Goal: Task Accomplishment & Management: Use online tool/utility

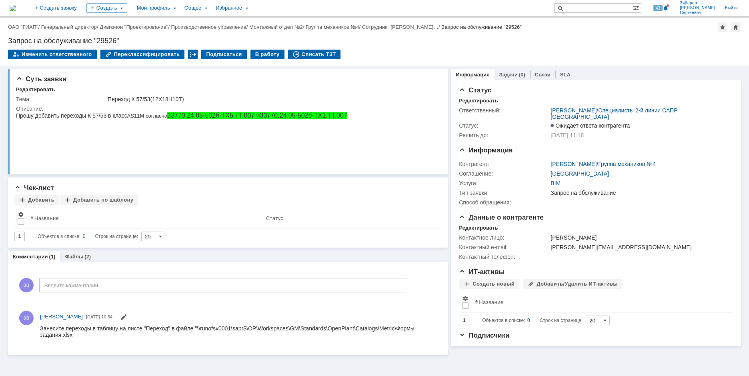
click at [16, 10] on img at bounding box center [13, 8] width 6 height 6
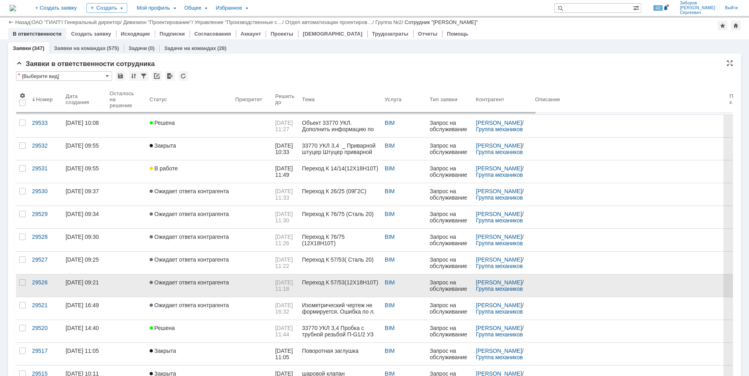
click at [192, 279] on span "Ожидает ответа контрагента" at bounding box center [189, 282] width 79 height 6
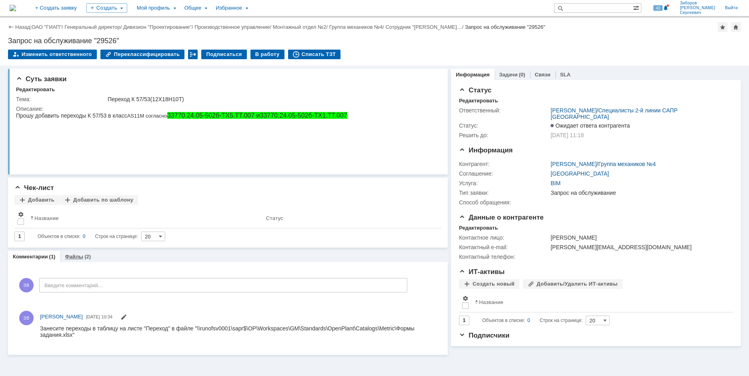
click at [80, 258] on link "Файлы" at bounding box center [74, 257] width 18 height 6
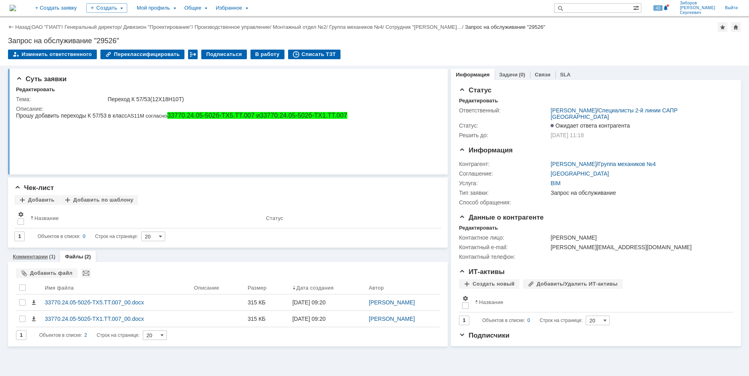
click at [35, 258] on link "Комментарии" at bounding box center [30, 257] width 35 height 6
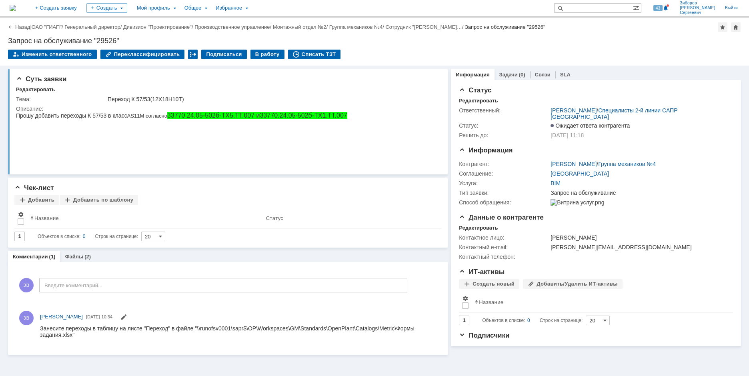
click at [16, 10] on img at bounding box center [13, 8] width 6 height 6
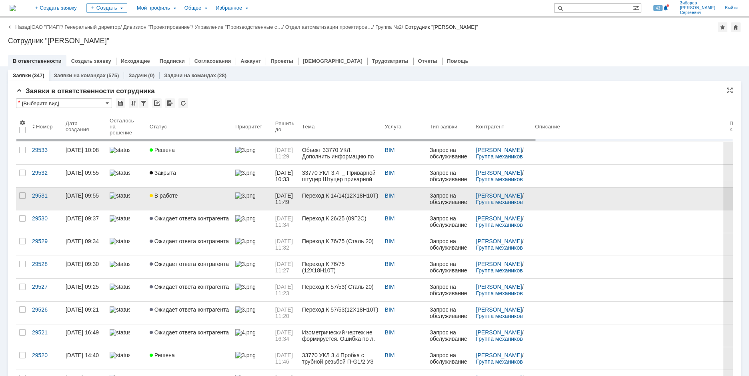
click at [173, 195] on span "В работе" at bounding box center [164, 195] width 28 height 6
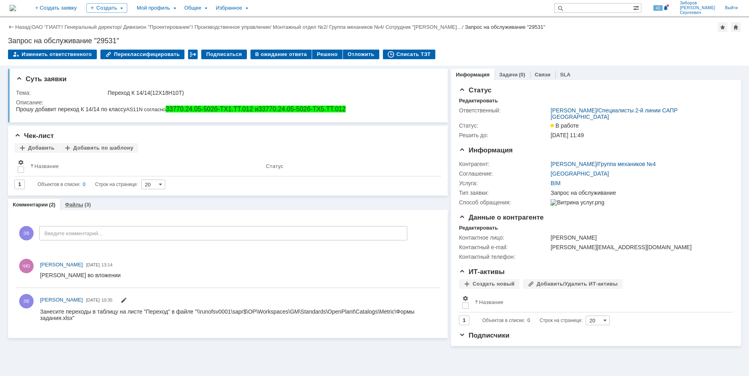
click at [80, 204] on link "Файлы" at bounding box center [74, 205] width 18 height 6
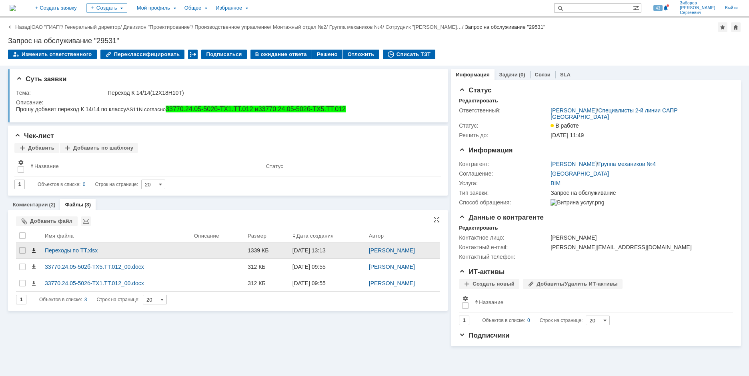
click at [34, 251] on span at bounding box center [33, 250] width 6 height 6
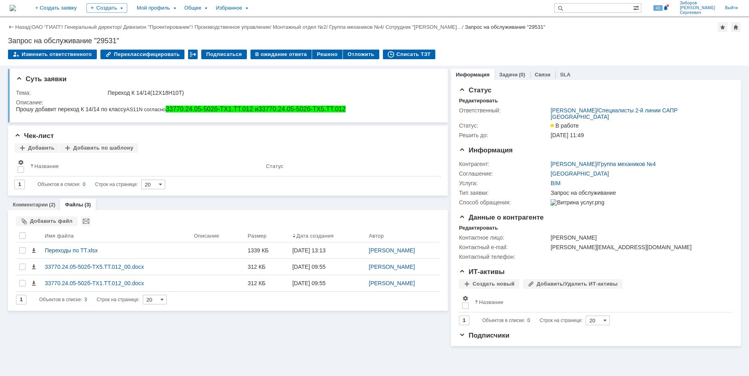
click at [16, 6] on img at bounding box center [13, 8] width 6 height 6
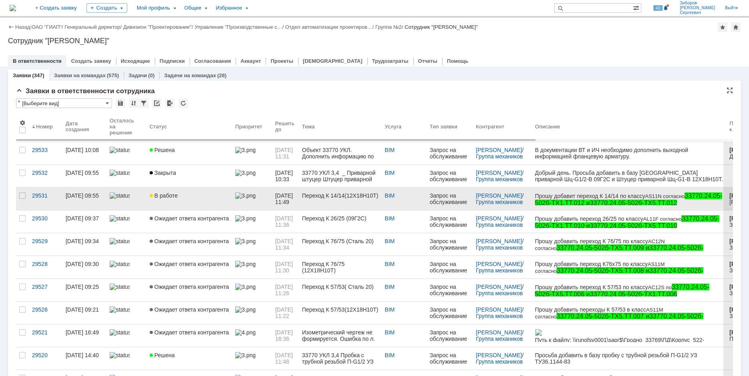
click at [164, 190] on link "В работе" at bounding box center [189, 199] width 86 height 22
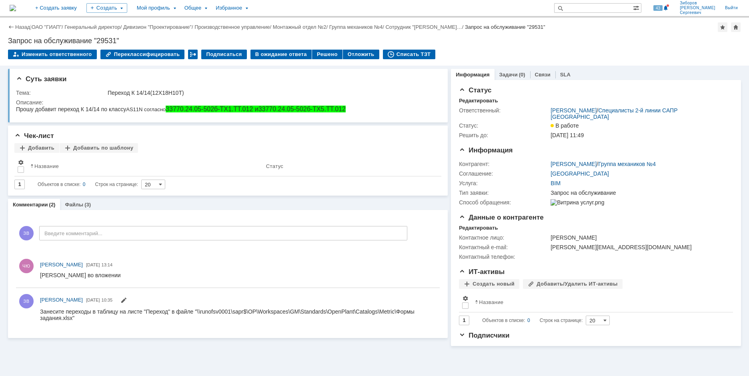
click at [16, 11] on img at bounding box center [13, 8] width 6 height 6
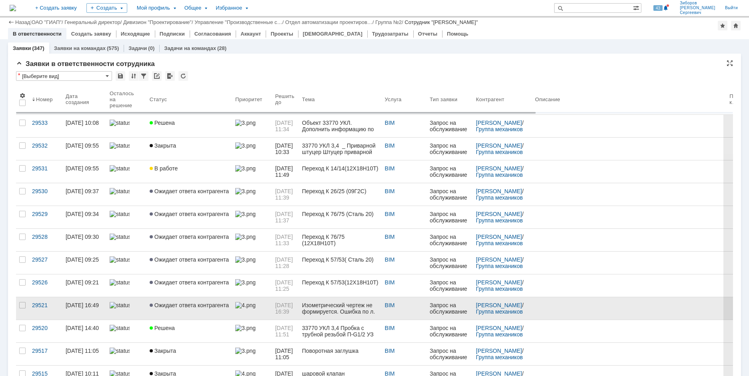
click at [192, 302] on span "Ожидает ответа контрагента" at bounding box center [189, 305] width 79 height 6
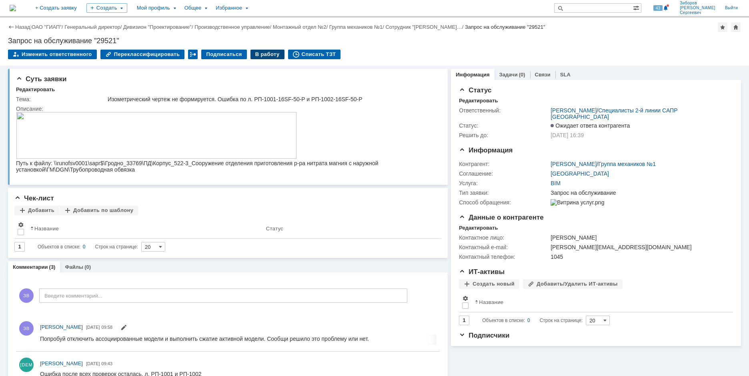
click at [257, 53] on div "В работу" at bounding box center [267, 55] width 34 height 10
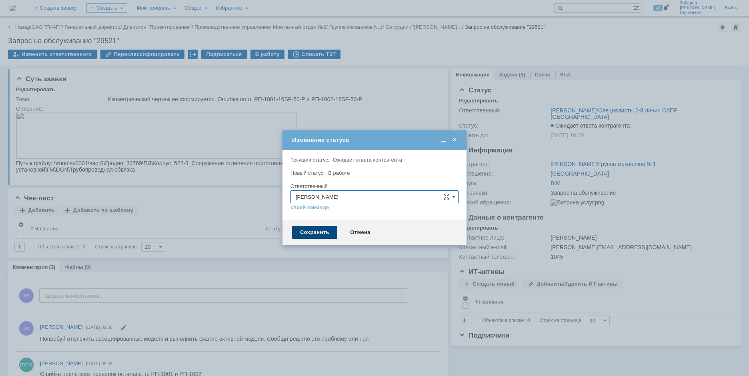
click at [317, 229] on div "Сохранить" at bounding box center [314, 232] width 45 height 13
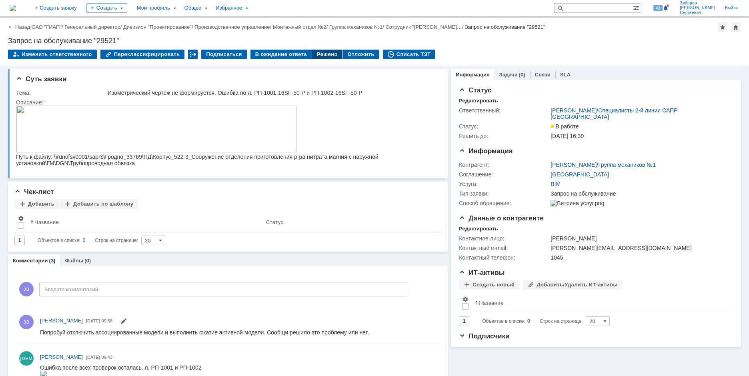
click at [320, 59] on div "Решено" at bounding box center [327, 55] width 30 height 10
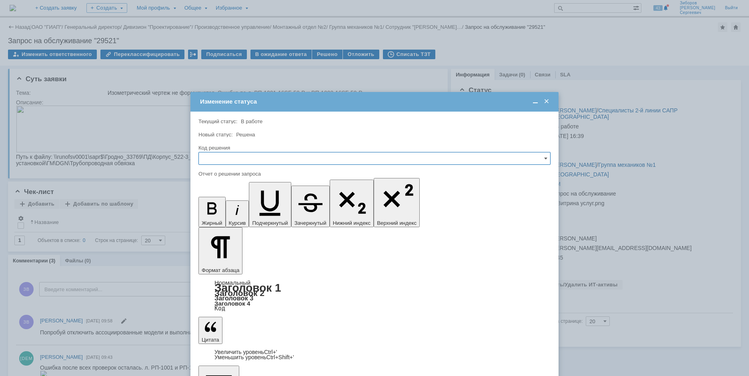
click at [233, 155] on input "text" at bounding box center [374, 158] width 352 height 13
click at [221, 210] on span "Решено" at bounding box center [375, 213] width 342 height 6
type input "Решено"
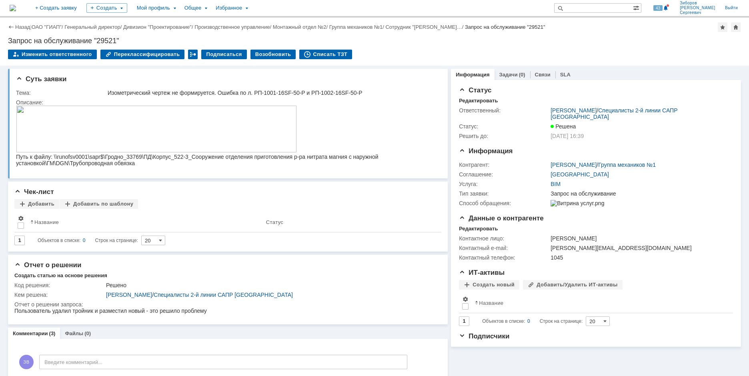
click at [16, 9] on img at bounding box center [13, 8] width 6 height 6
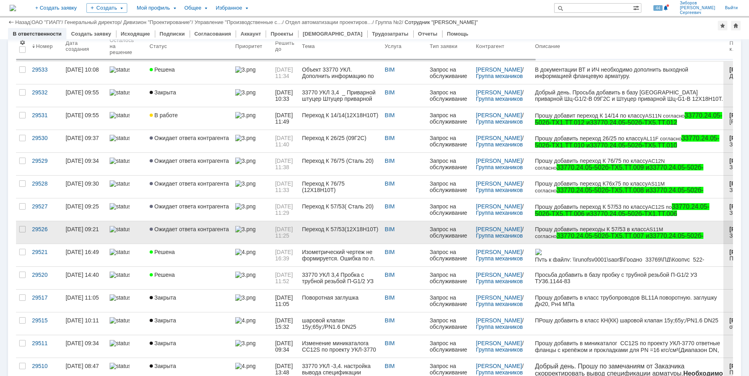
scroll to position [40, 0]
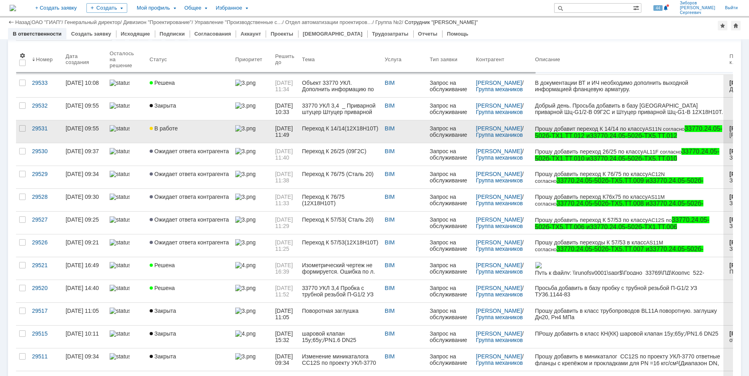
click at [202, 140] on link "В работе" at bounding box center [189, 131] width 86 height 22
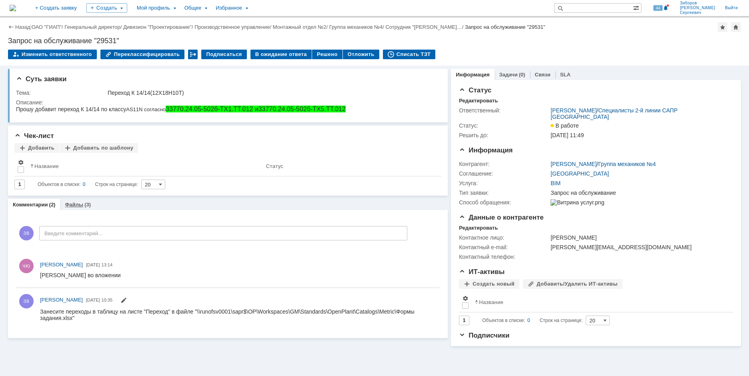
click at [84, 206] on div "(3)" at bounding box center [87, 205] width 6 height 6
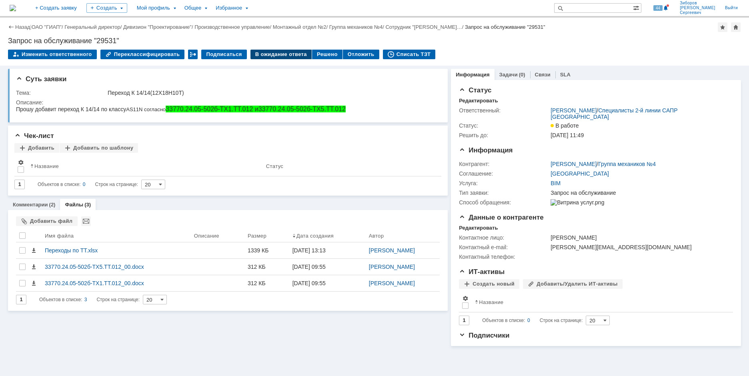
click at [274, 59] on div "В ожидание ответа" at bounding box center [280, 55] width 61 height 10
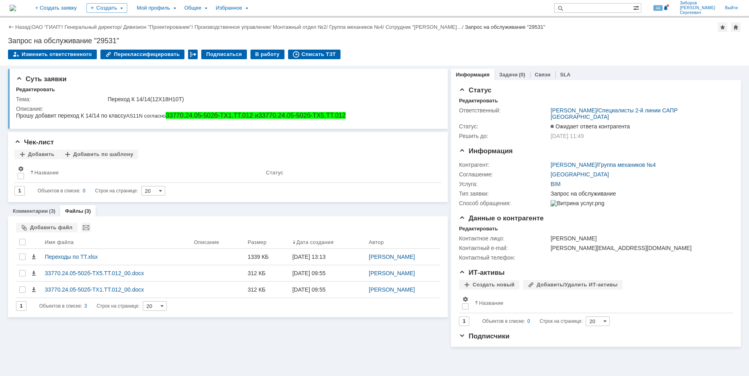
click at [16, 11] on img at bounding box center [13, 8] width 6 height 6
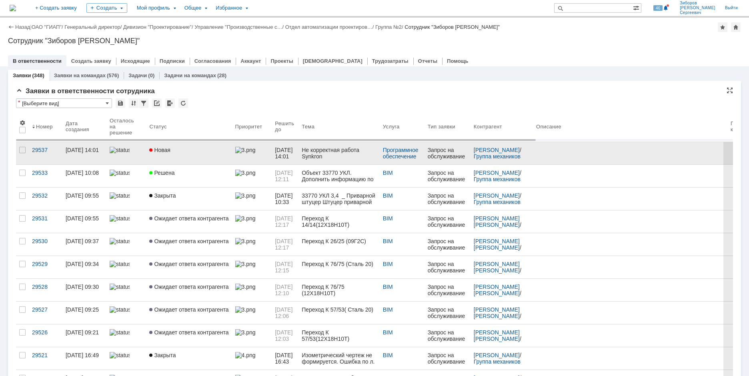
click at [181, 145] on link "Новая" at bounding box center [189, 153] width 86 height 22
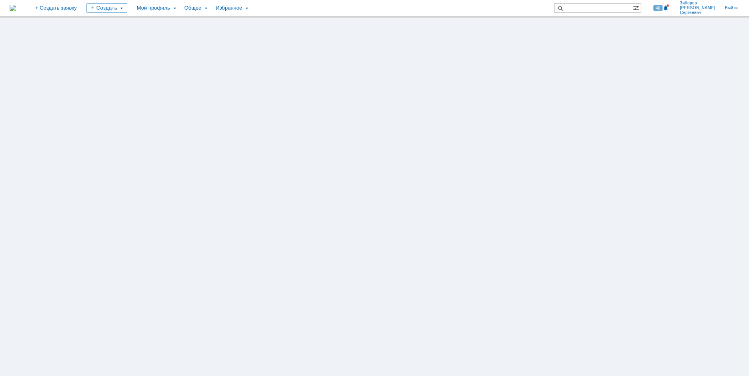
click at [186, 149] on div at bounding box center [374, 197] width 749 height 358
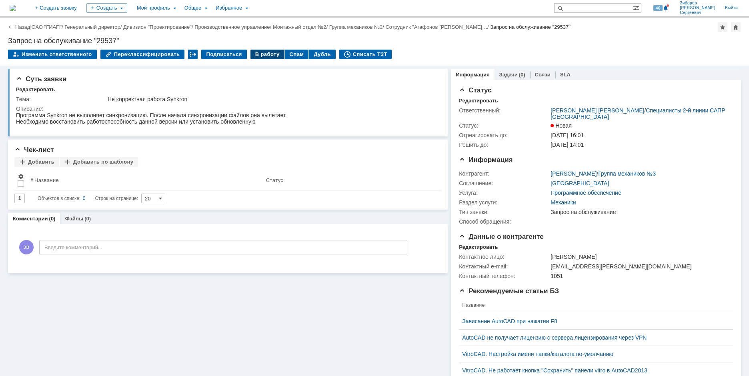
click at [264, 52] on div "В работу" at bounding box center [267, 55] width 34 height 10
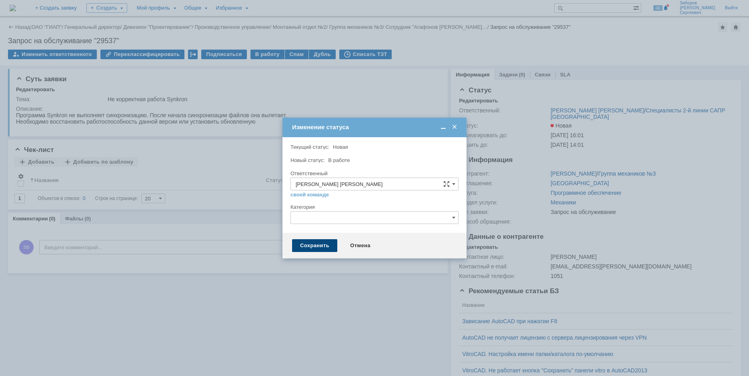
click at [307, 243] on div "Сохранить" at bounding box center [314, 245] width 45 height 13
